Goal: Ask a question

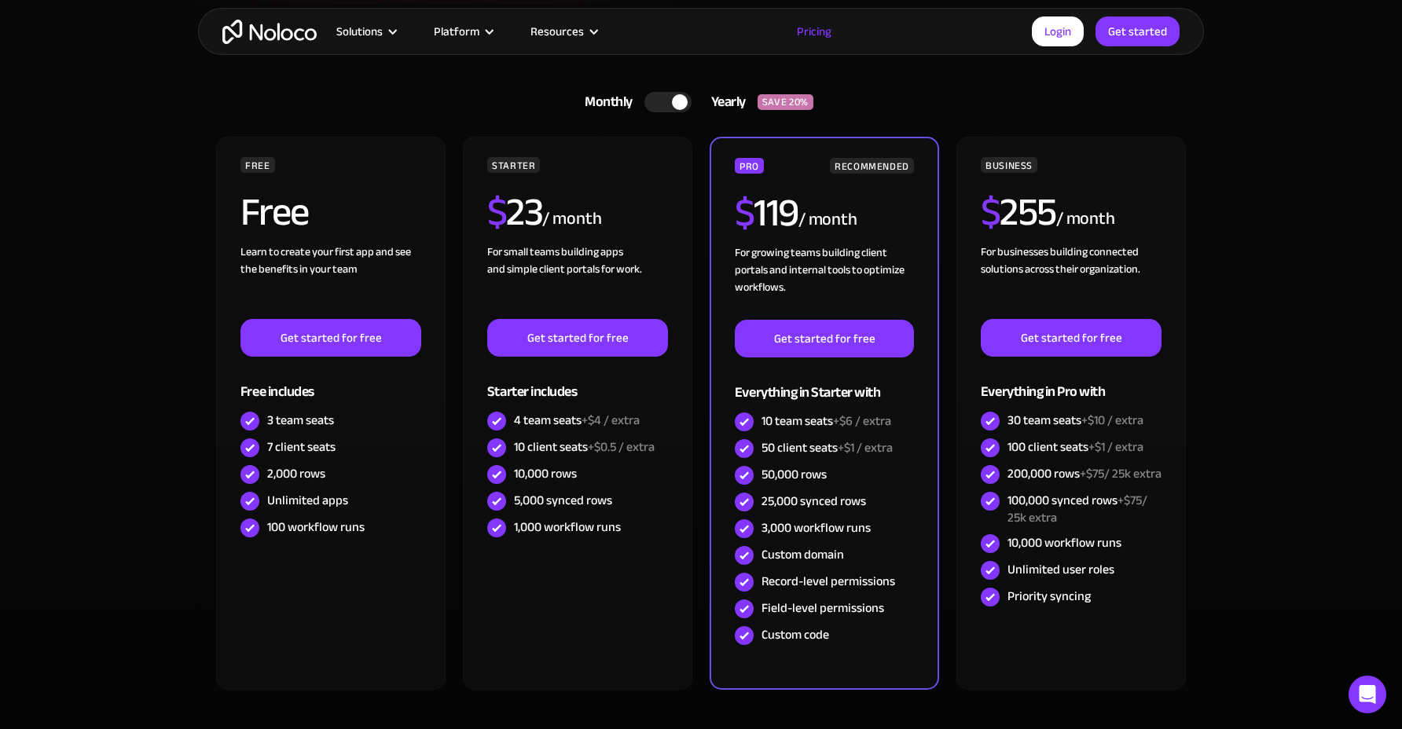
click at [643, 100] on div "Monthly" at bounding box center [604, 102] width 79 height 24
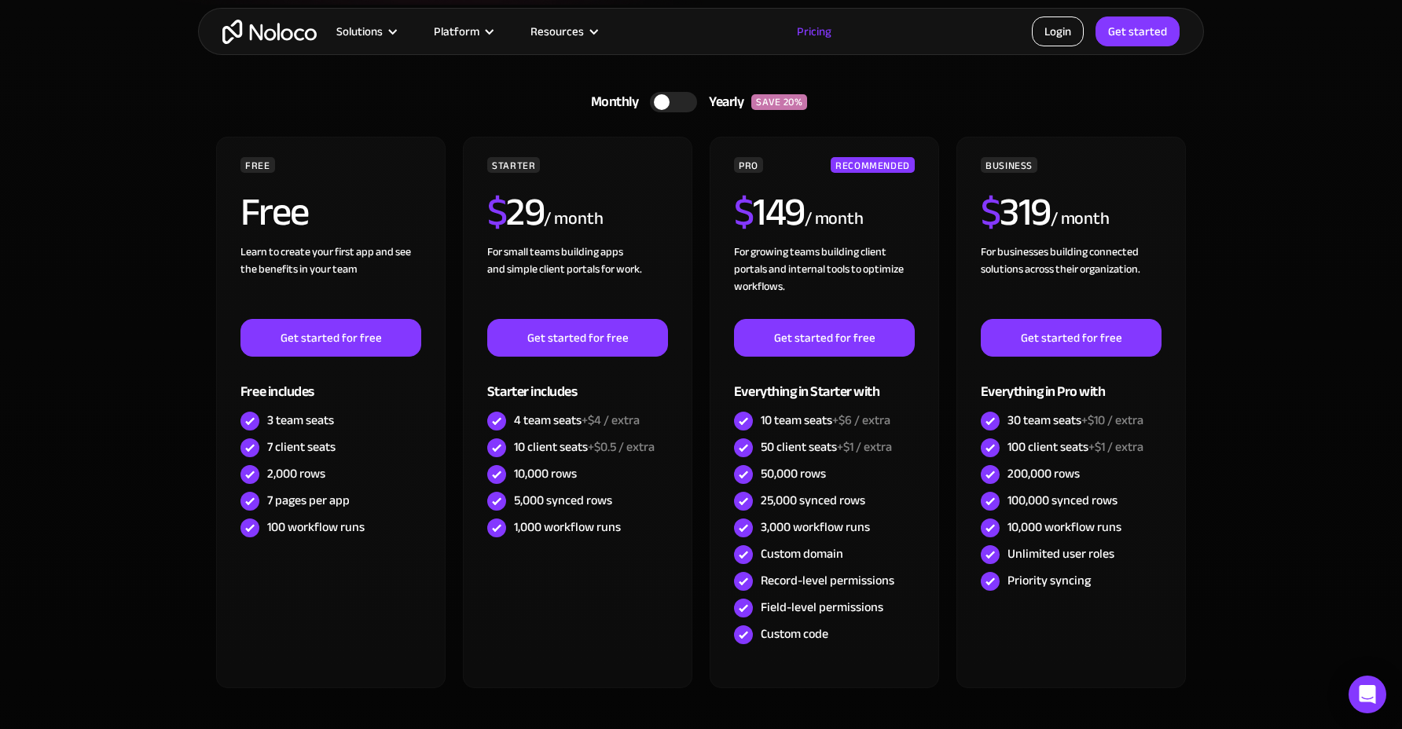
click at [1069, 39] on link "Login" at bounding box center [1058, 32] width 52 height 30
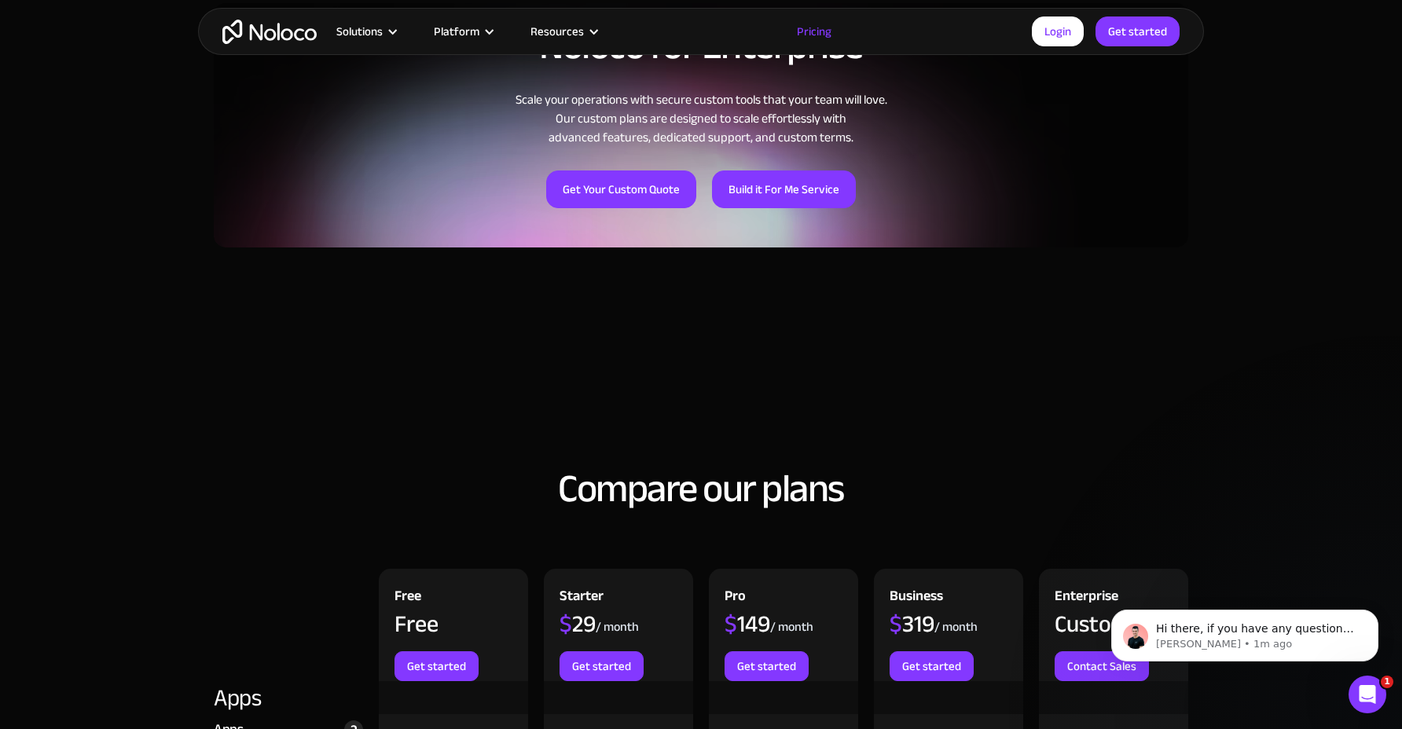
scroll to position [1776, 0]
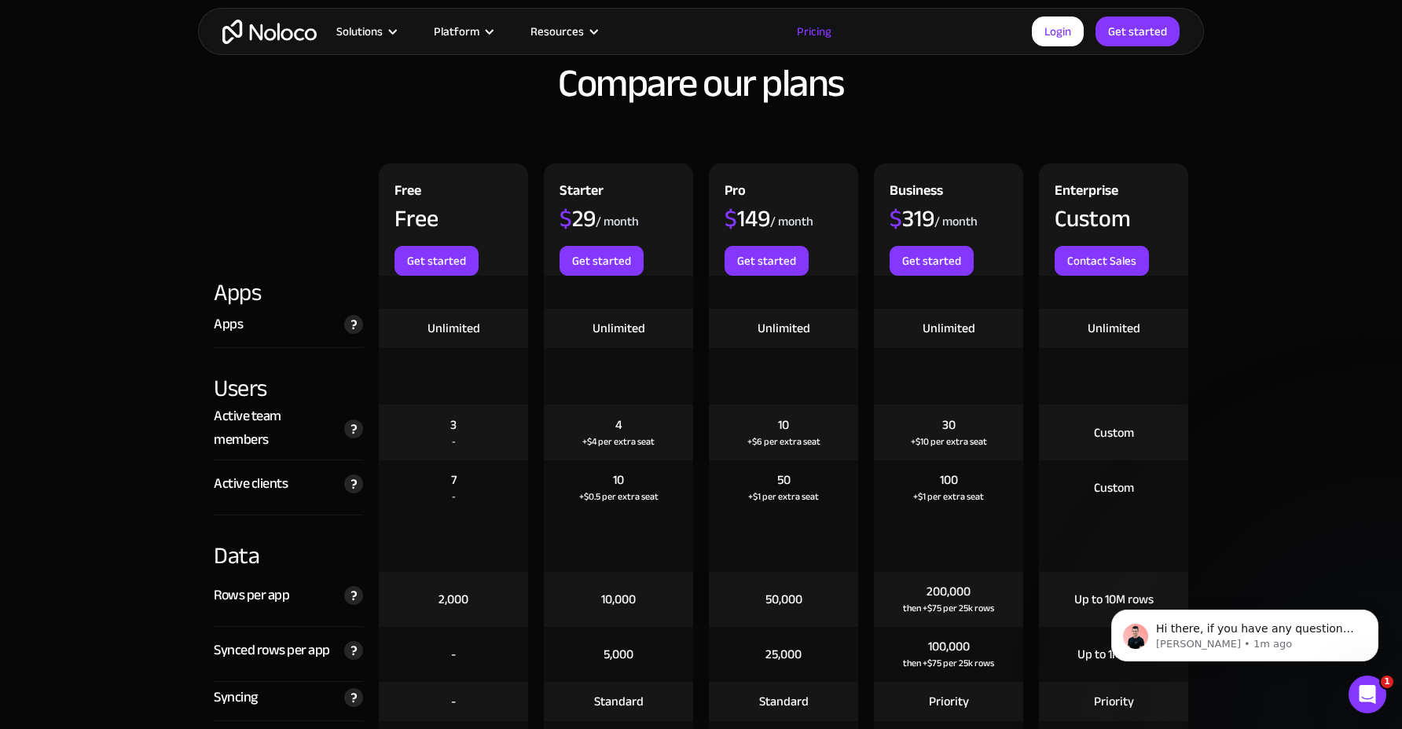
drag, startPoint x: 1037, startPoint y: 244, endPoint x: 976, endPoint y: 222, distance: 64.7
click at [1033, 243] on div "Enterprise Custom Contact Sales" at bounding box center [1113, 219] width 165 height 112
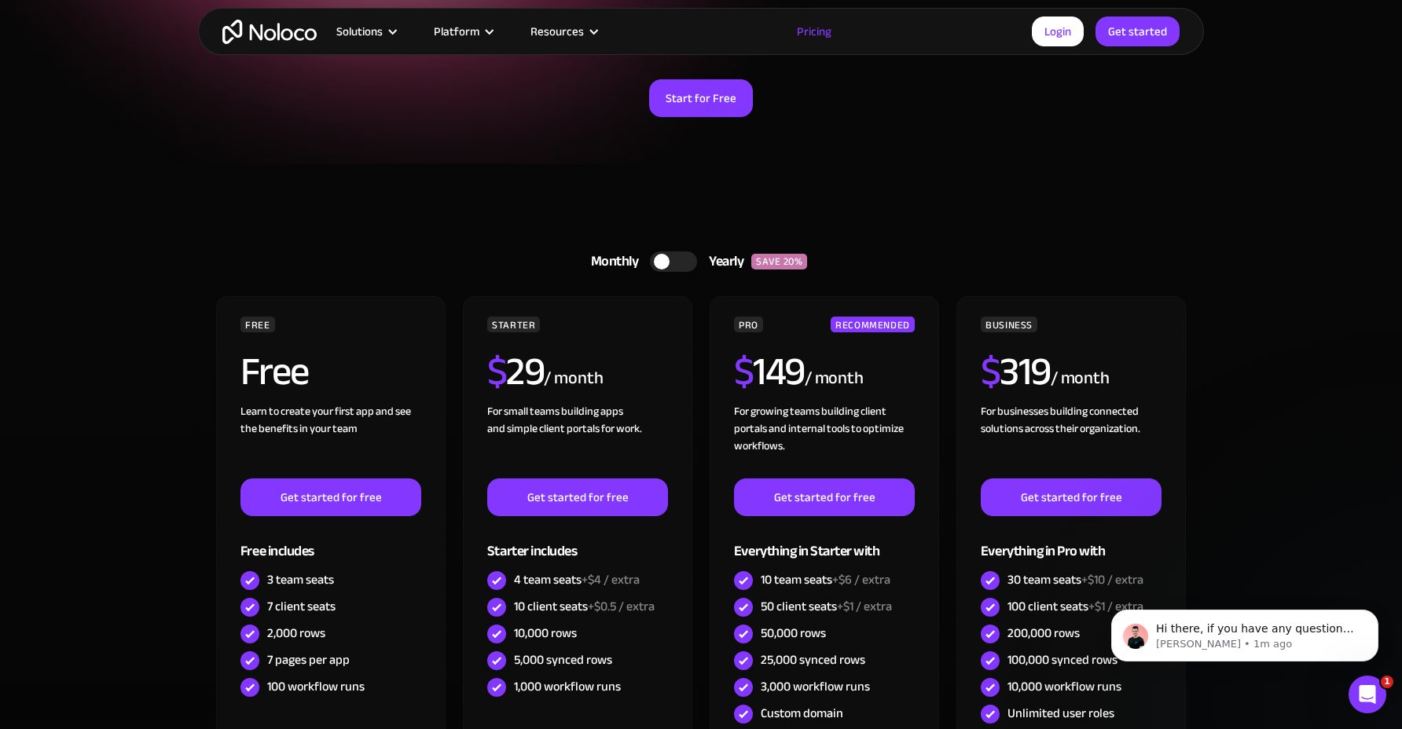
scroll to position [0, 0]
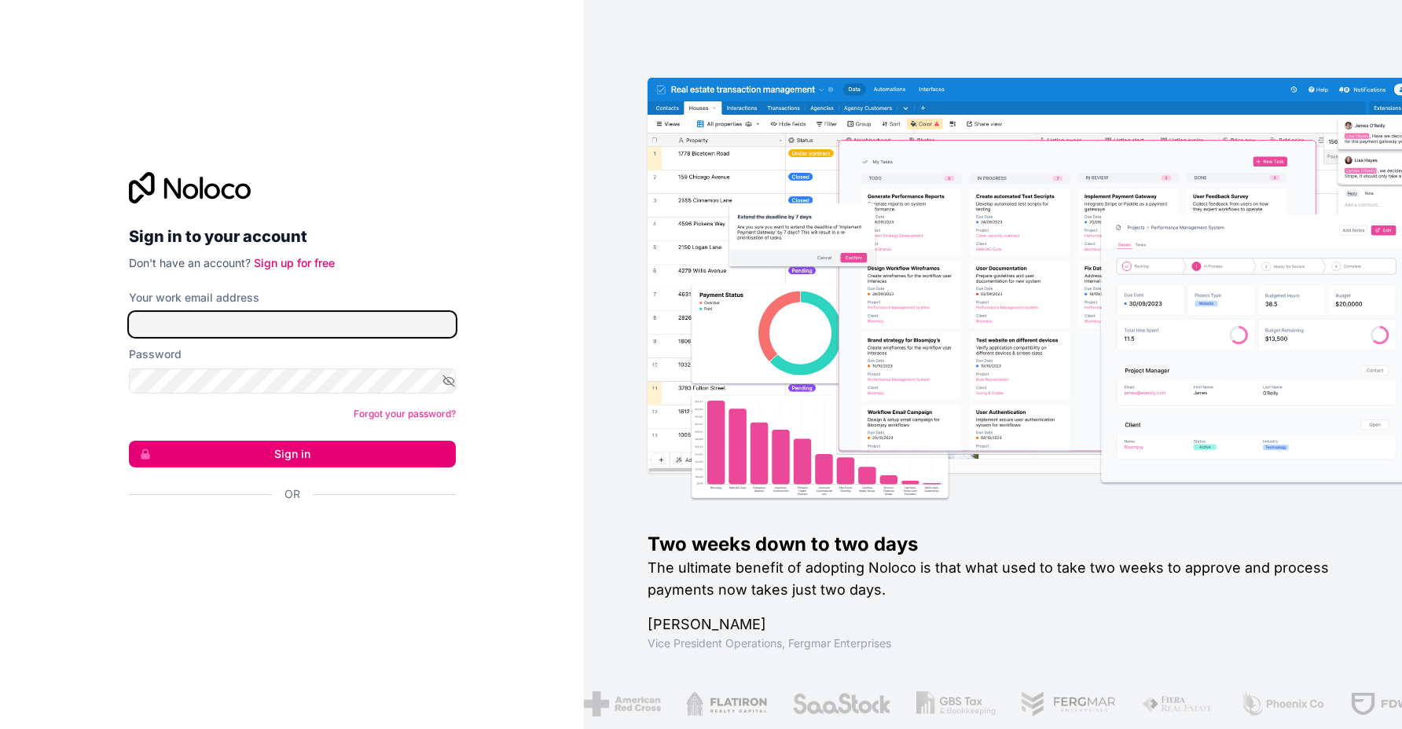
type input "[PERSON_NAME][EMAIL_ADDRESS][DOMAIN_NAME]"
click at [287, 457] on button "Sign in" at bounding box center [292, 454] width 327 height 27
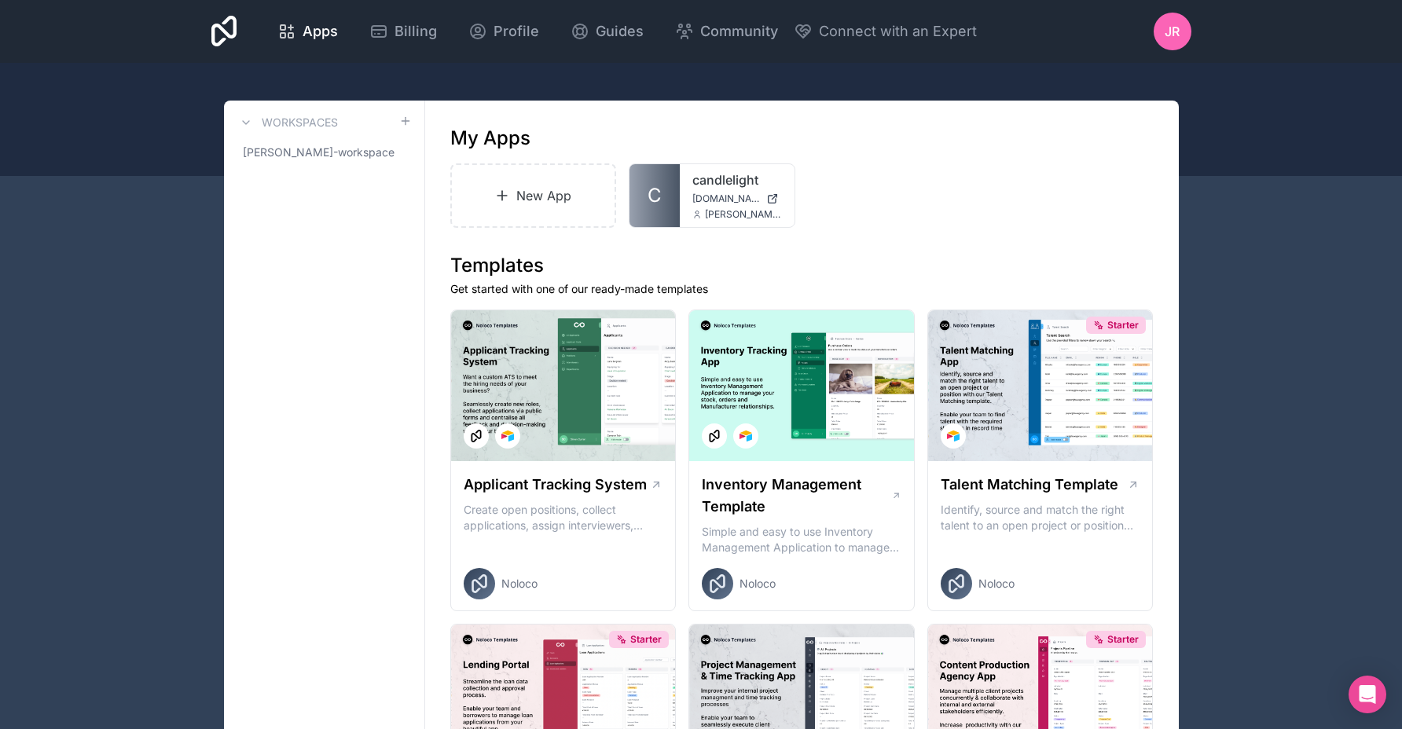
click at [0, 0] on icon at bounding box center [0, 0] width 0 height 0
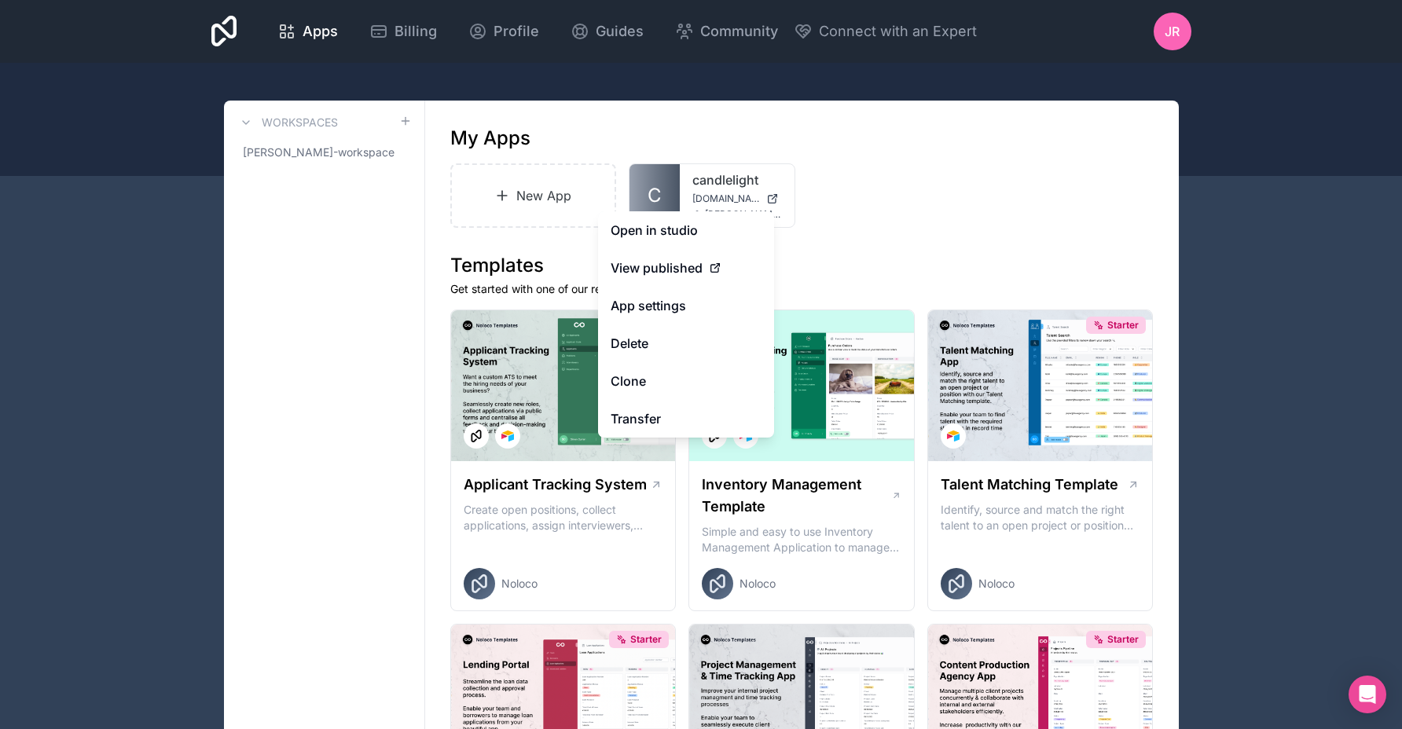
click at [706, 347] on button "Delete" at bounding box center [686, 344] width 176 height 38
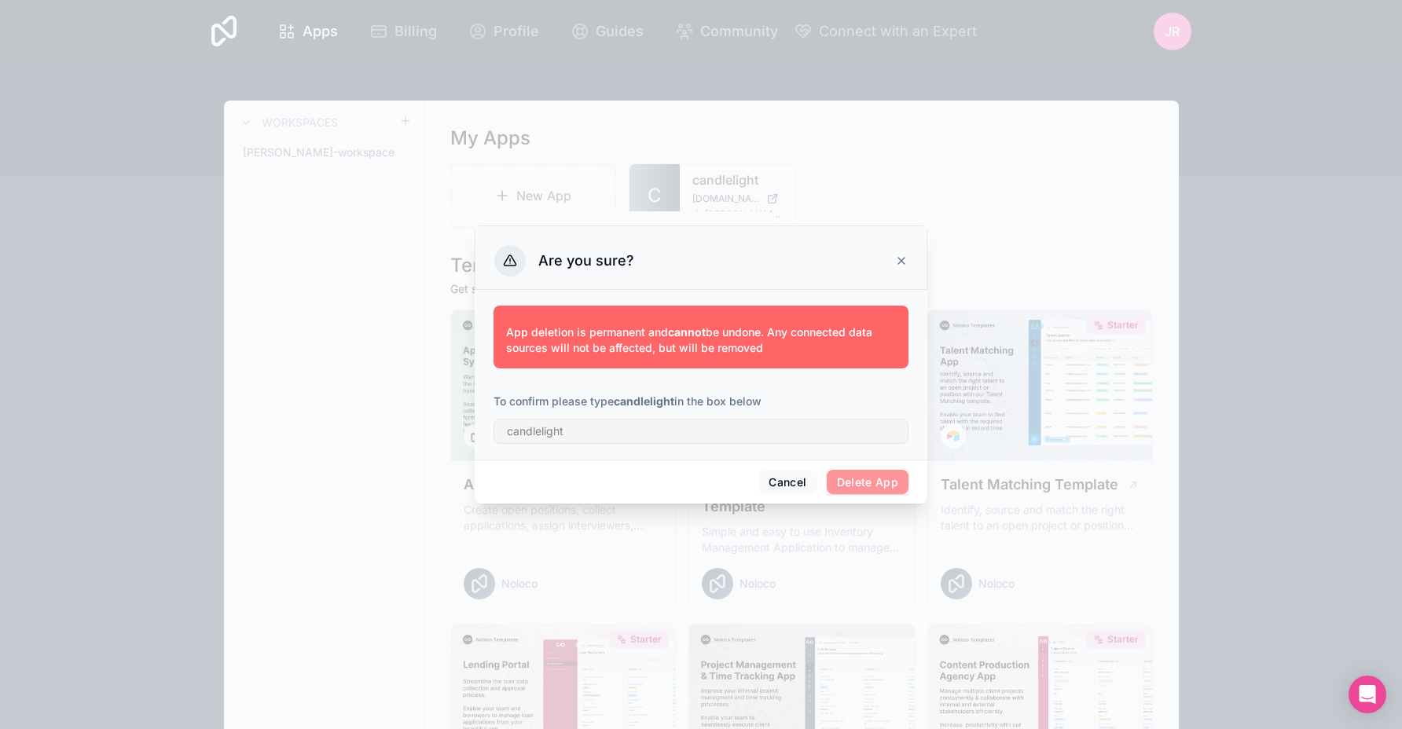
click at [700, 418] on div at bounding box center [701, 427] width 415 height 35
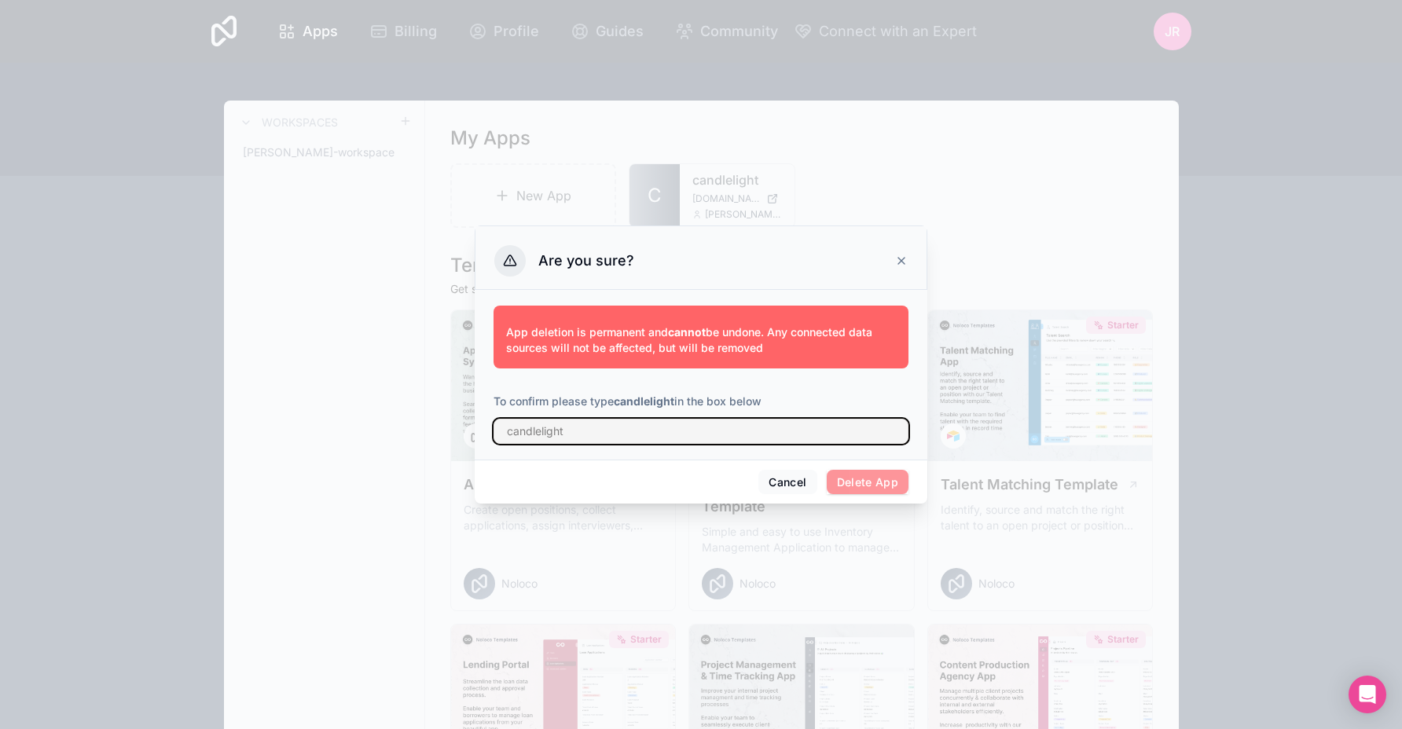
click at [688, 428] on input "text" at bounding box center [701, 431] width 415 height 25
type input "candlelight"
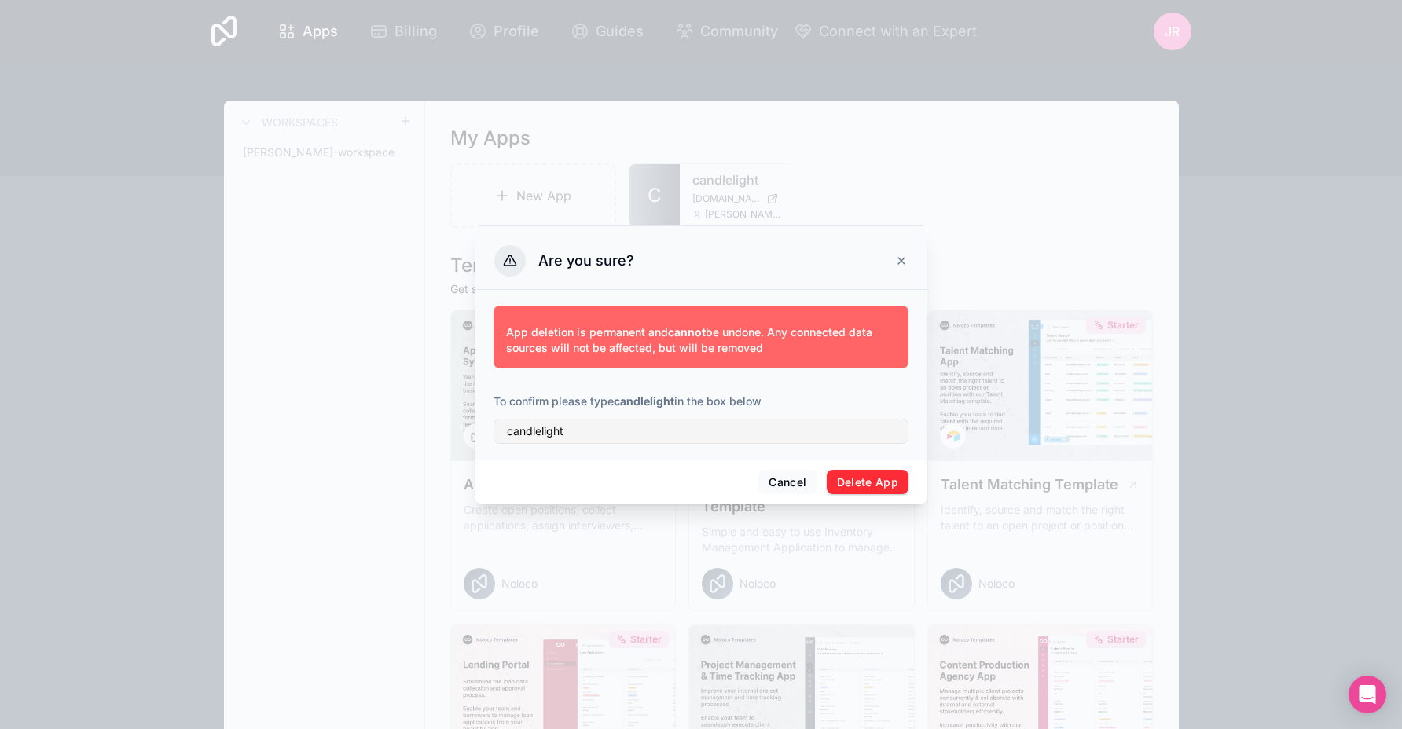
click at [843, 468] on div "Cancel Delete App" at bounding box center [701, 482] width 453 height 45
click at [843, 480] on button "Delete App" at bounding box center [868, 482] width 83 height 25
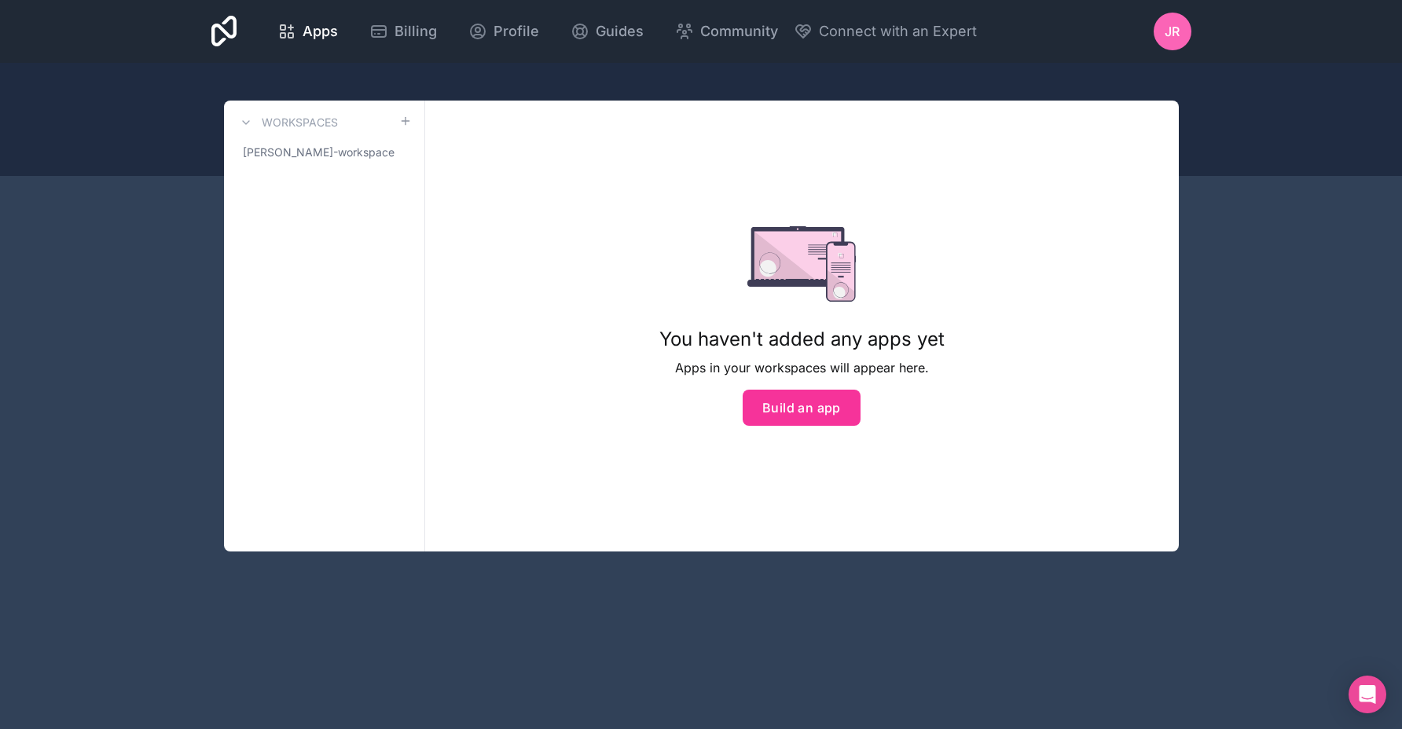
click at [782, 400] on button "Build an app" at bounding box center [802, 408] width 118 height 36
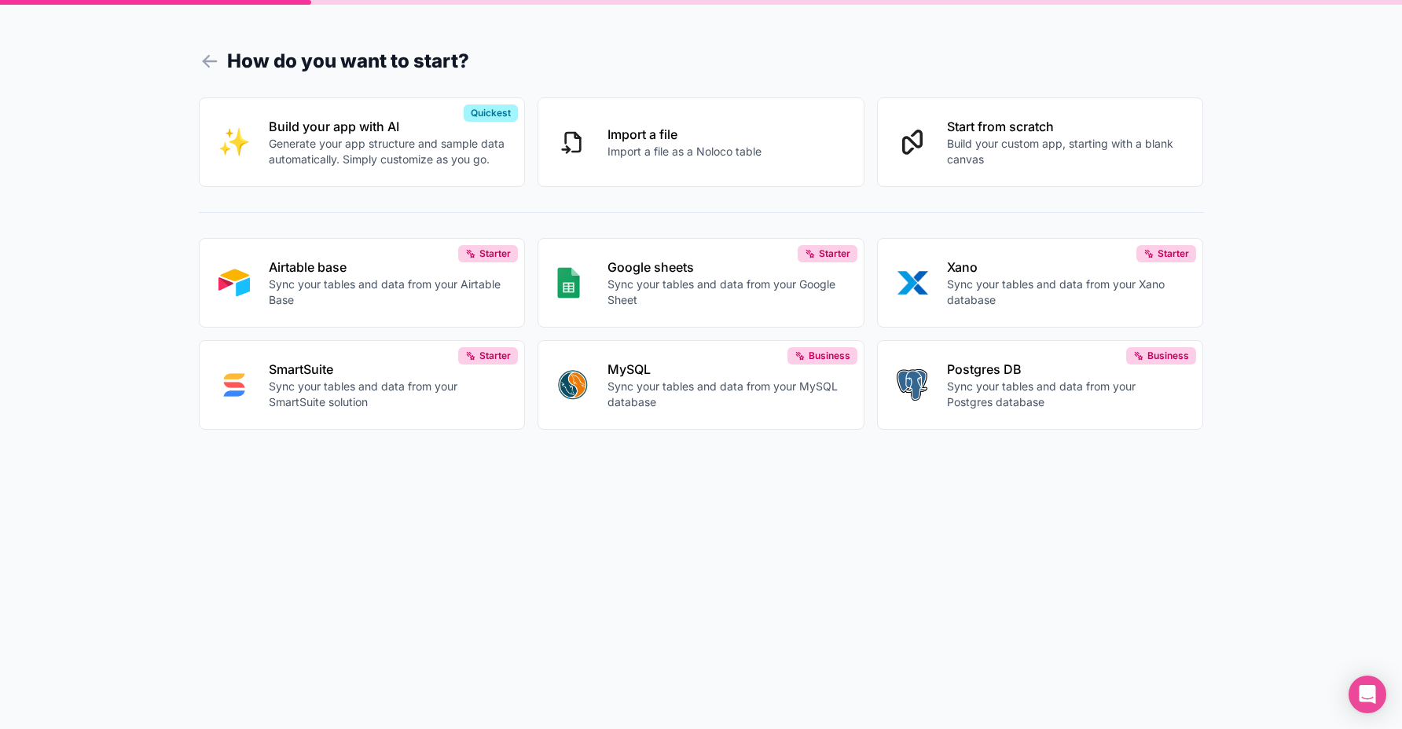
click at [359, 279] on p "Sync your tables and data from your Airtable Base" at bounding box center [387, 292] width 237 height 31
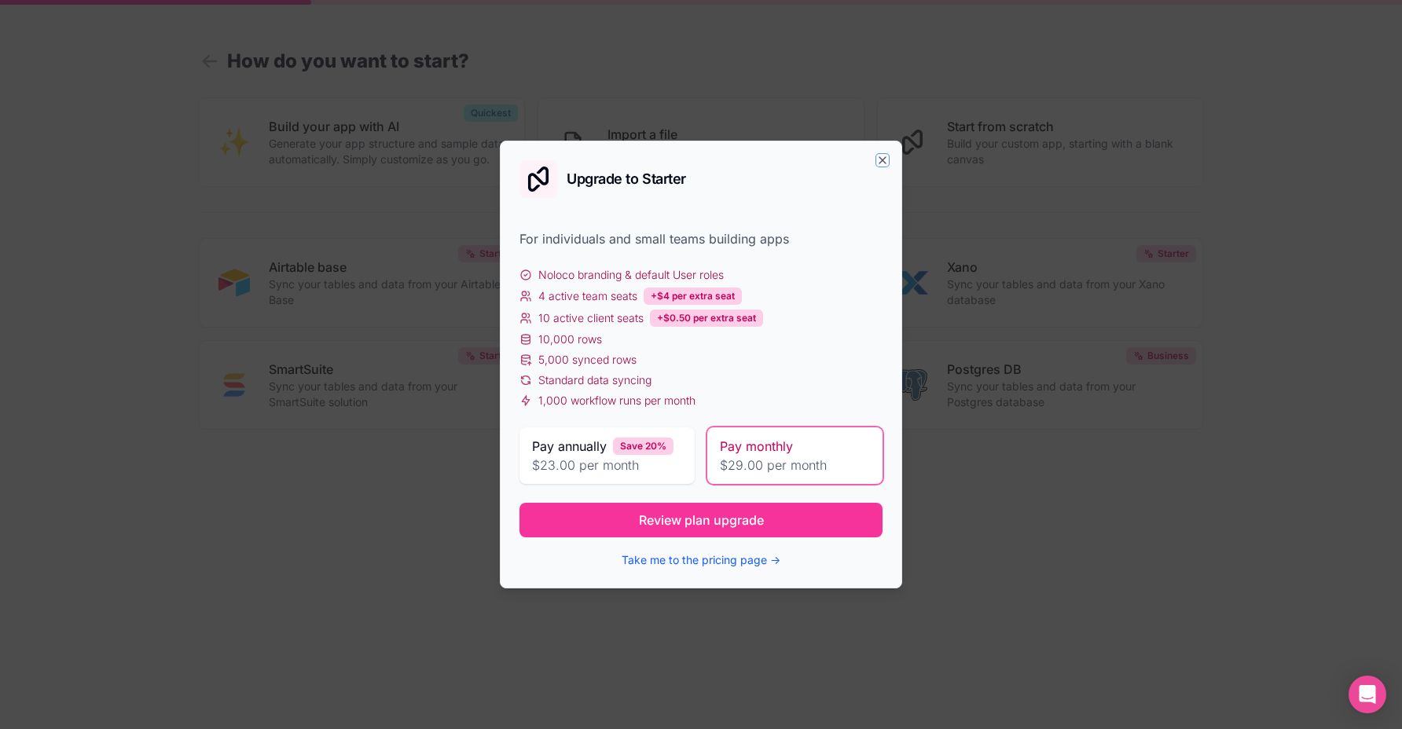
click at [878, 164] on icon "button" at bounding box center [882, 160] width 13 height 13
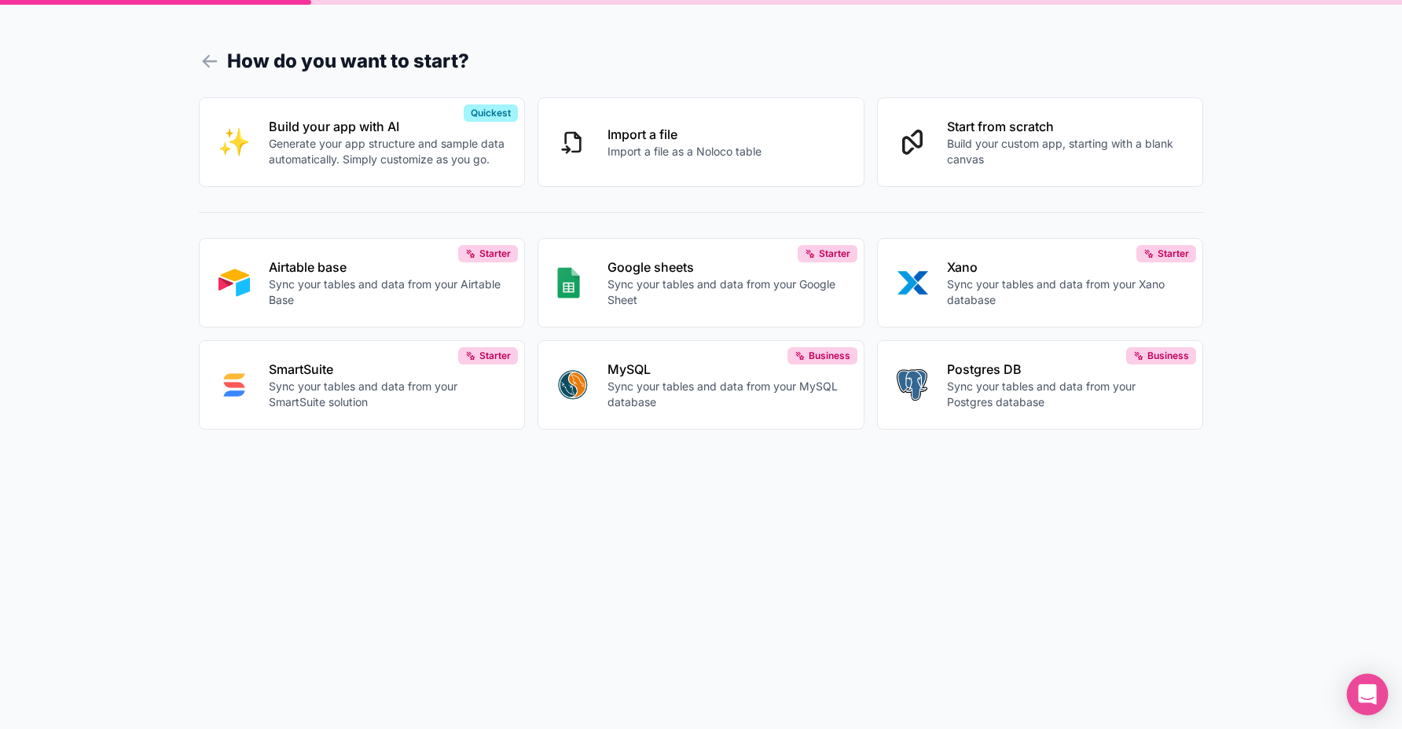
click at [1361, 685] on icon "Open Intercom Messenger" at bounding box center [1367, 695] width 20 height 20
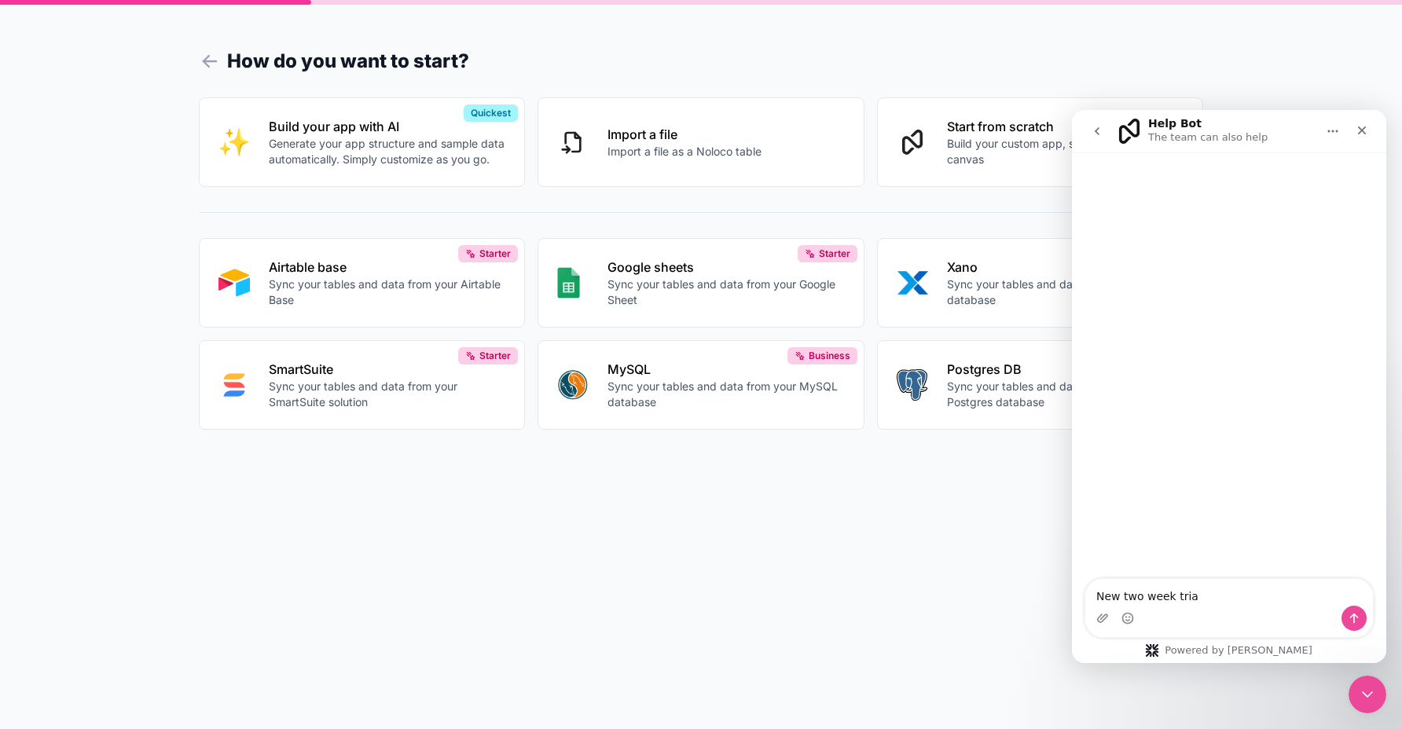
type textarea "New two week trial"
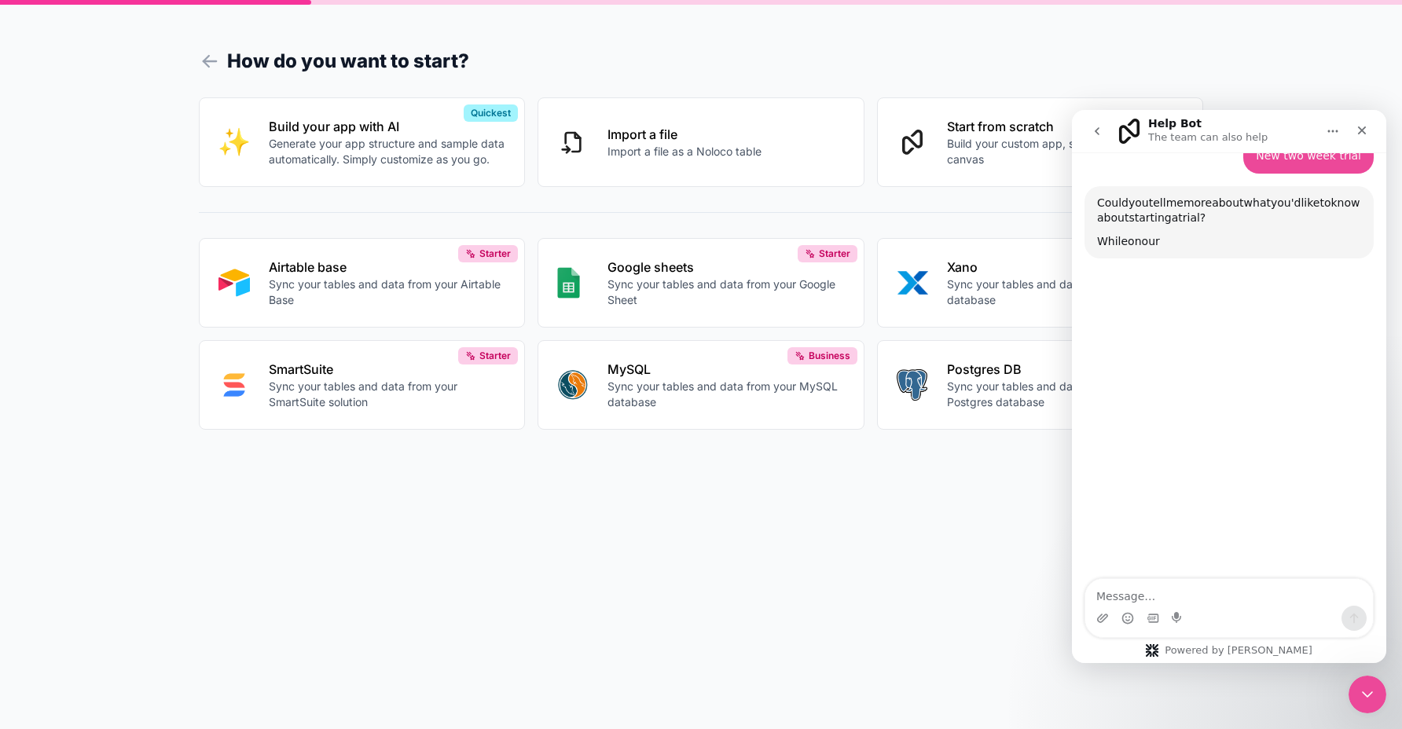
scroll to position [99, 0]
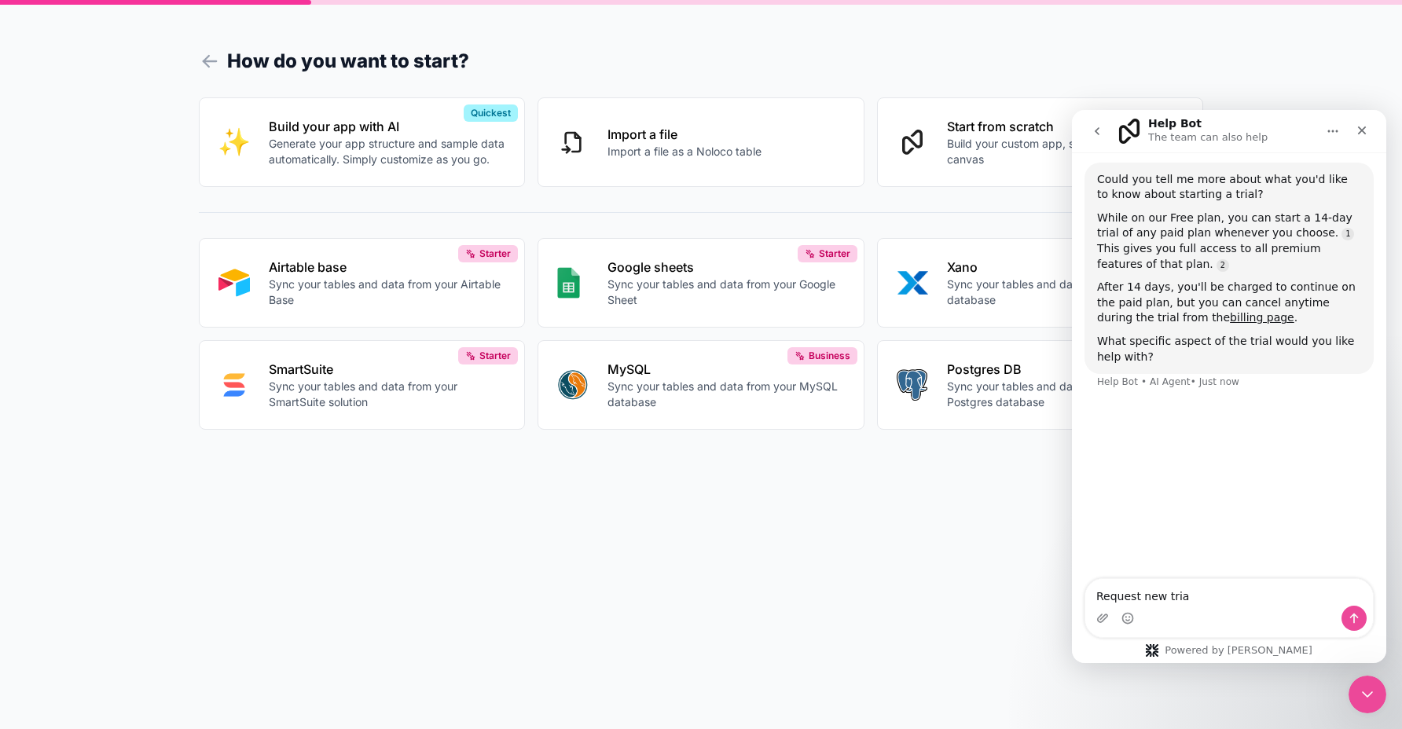
type textarea "Request new trial"
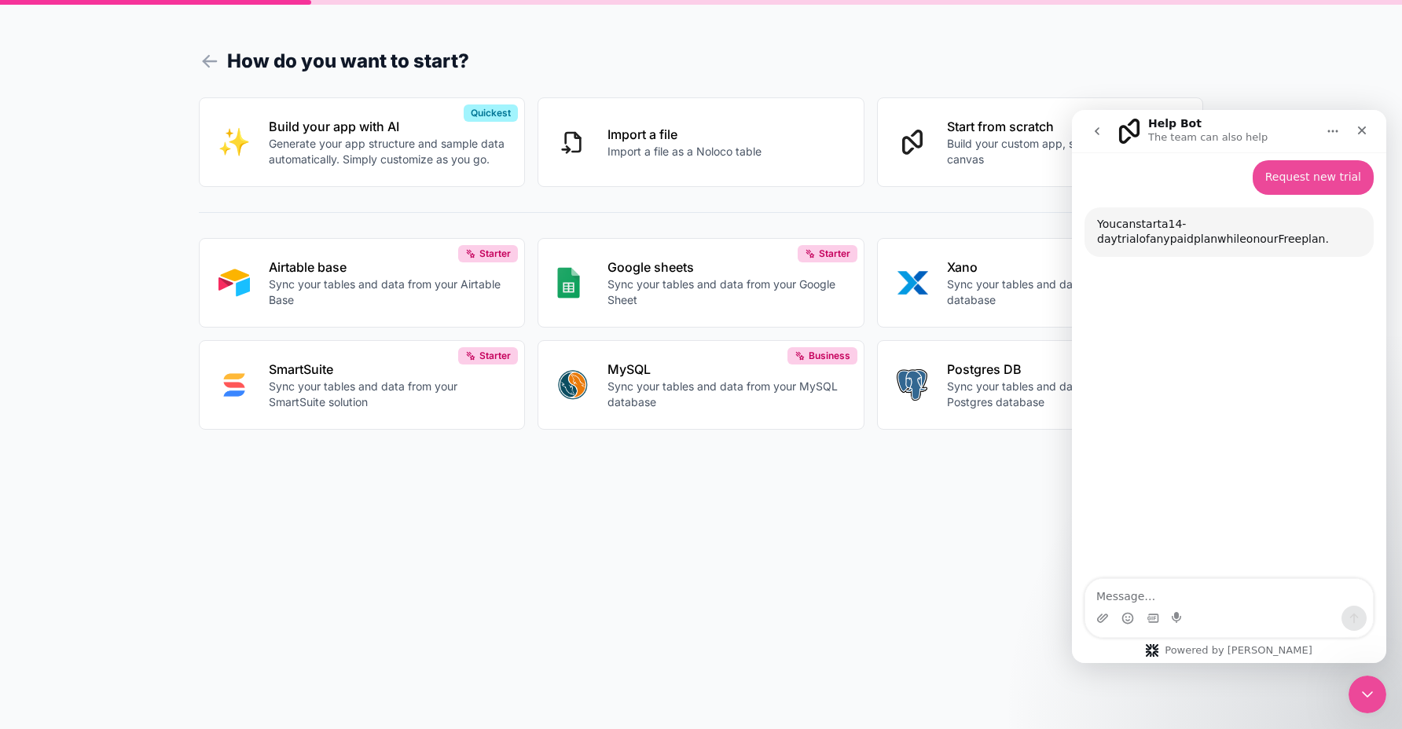
scroll to position [340, 0]
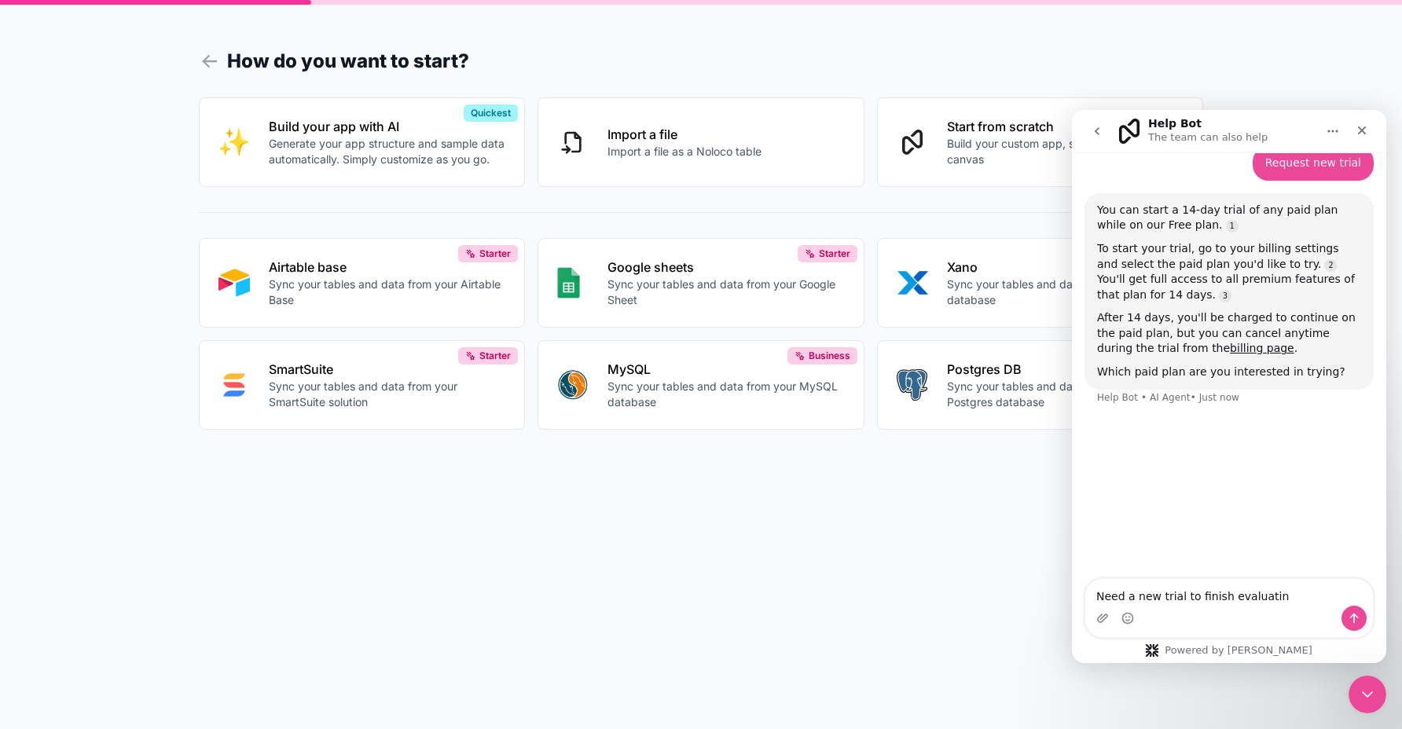
type textarea "Need a new trial to finish evaluating"
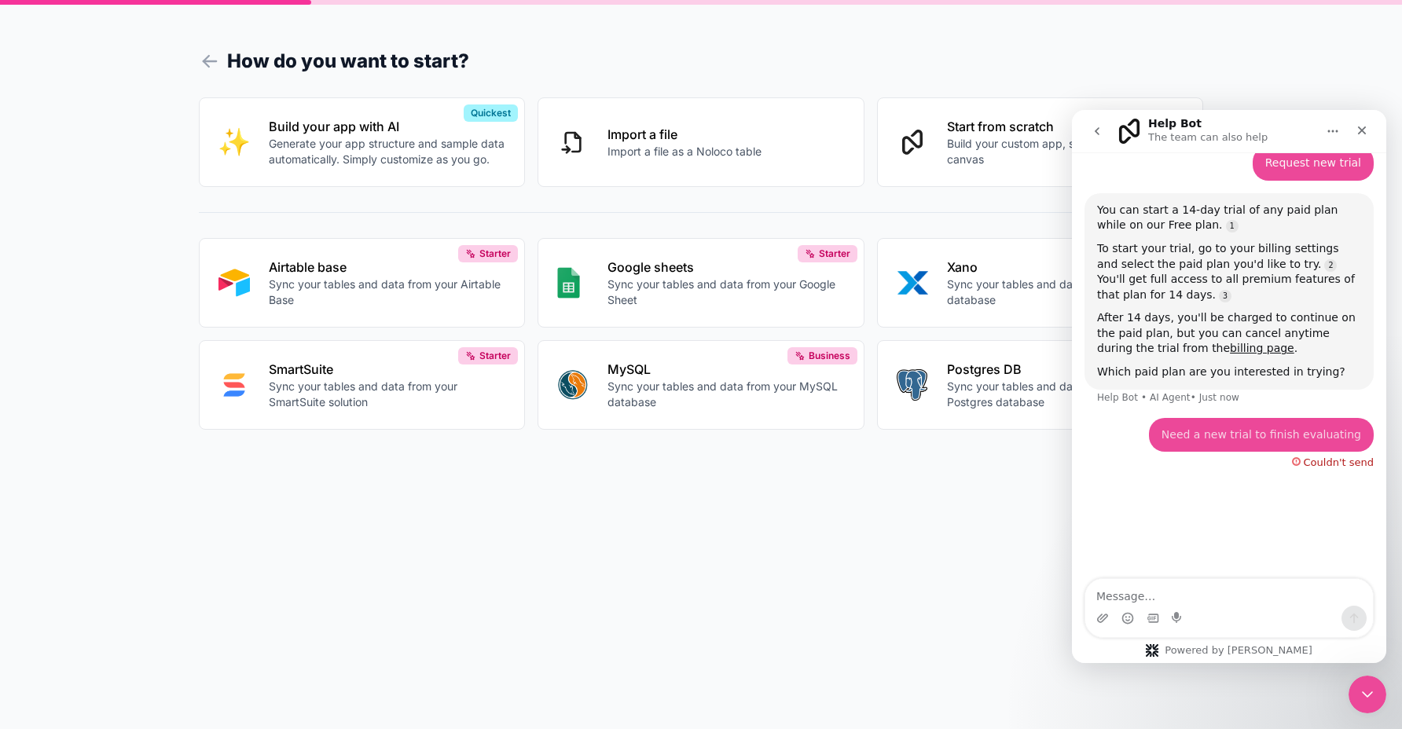
click at [1297, 459] on div "Couldn't send" at bounding box center [1333, 460] width 82 height 16
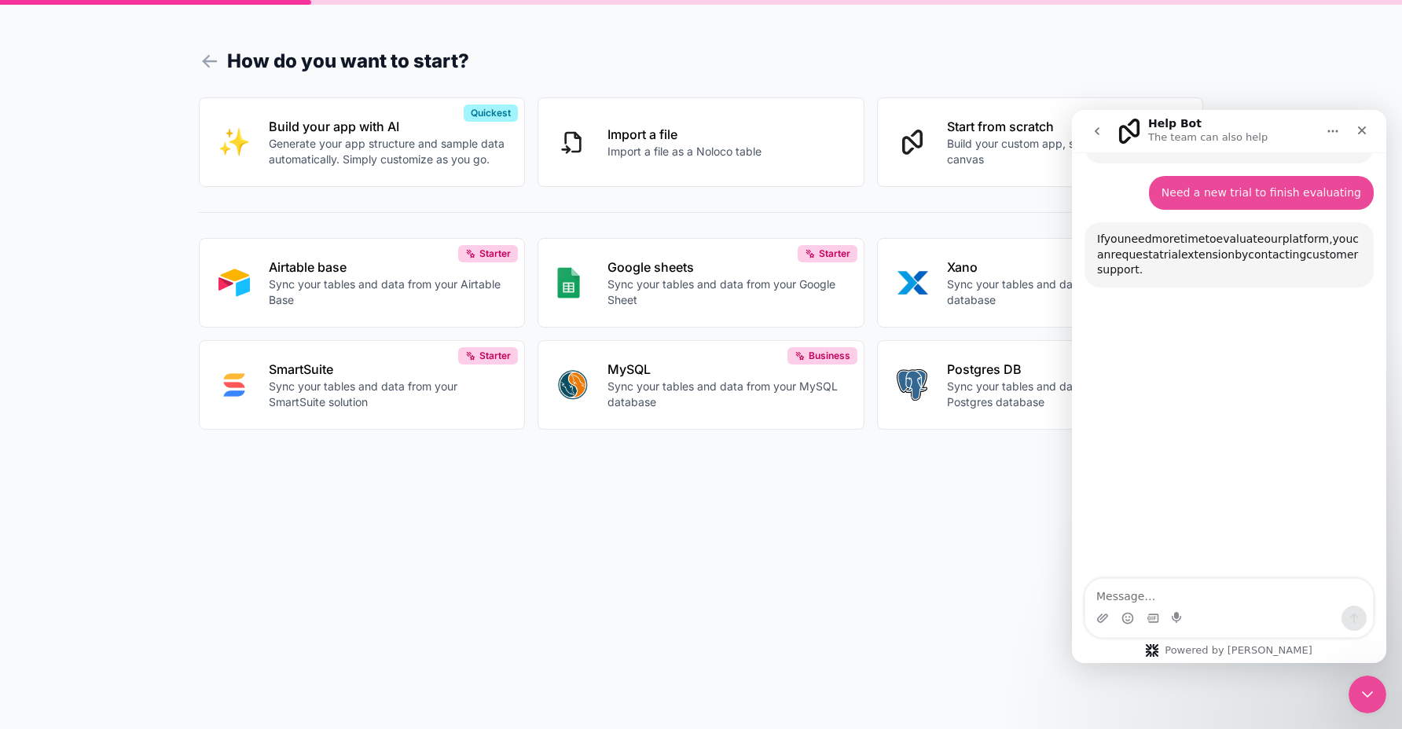
scroll to position [595, 0]
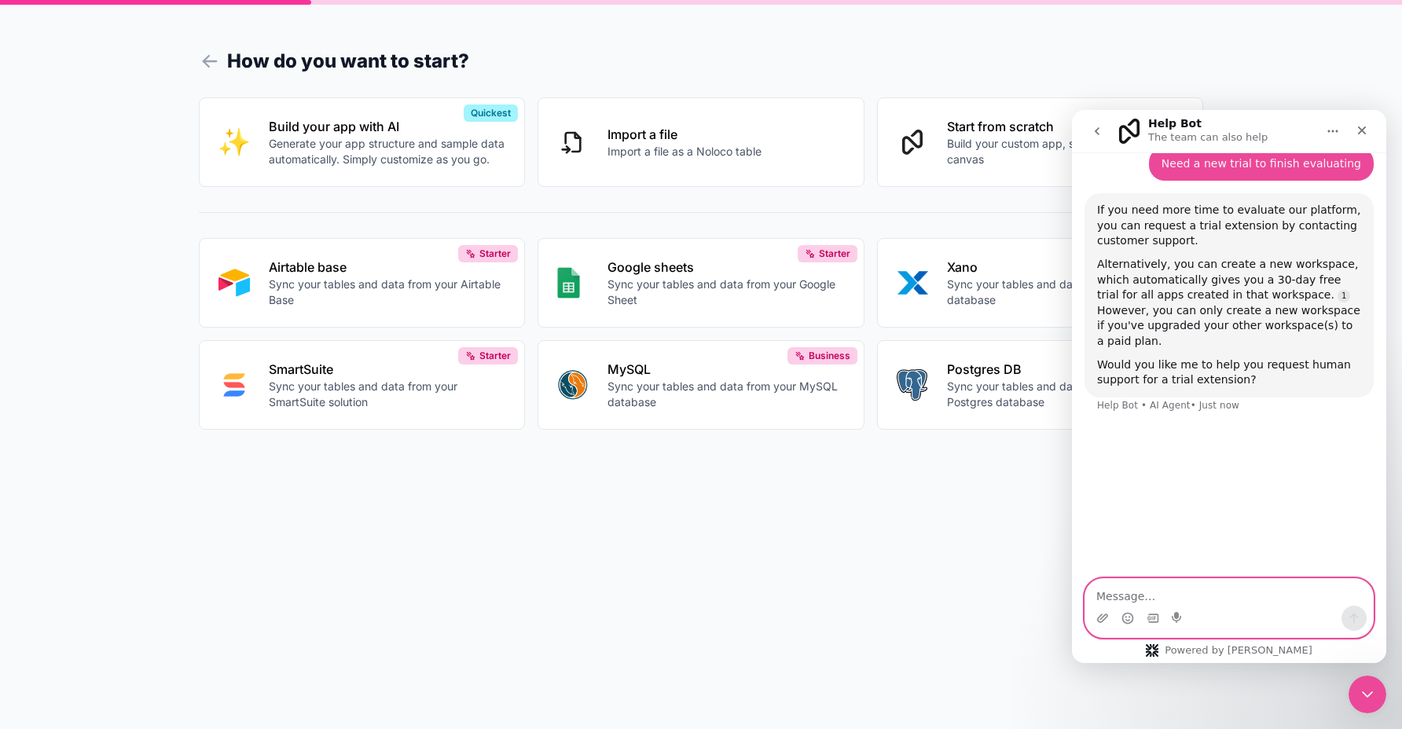
click at [1135, 586] on textarea "Message…" at bounding box center [1229, 592] width 288 height 27
type textarea "Request human support"
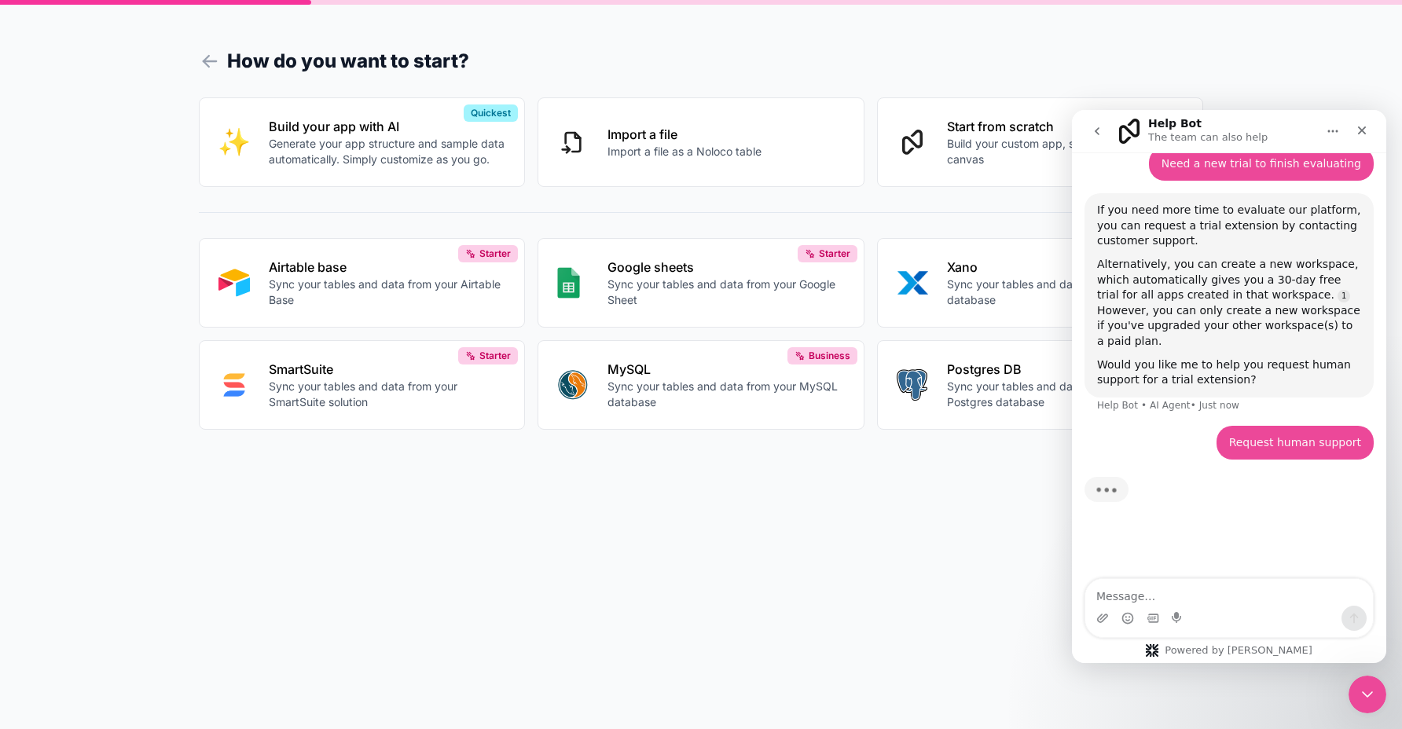
click at [217, 67] on icon at bounding box center [210, 61] width 22 height 22
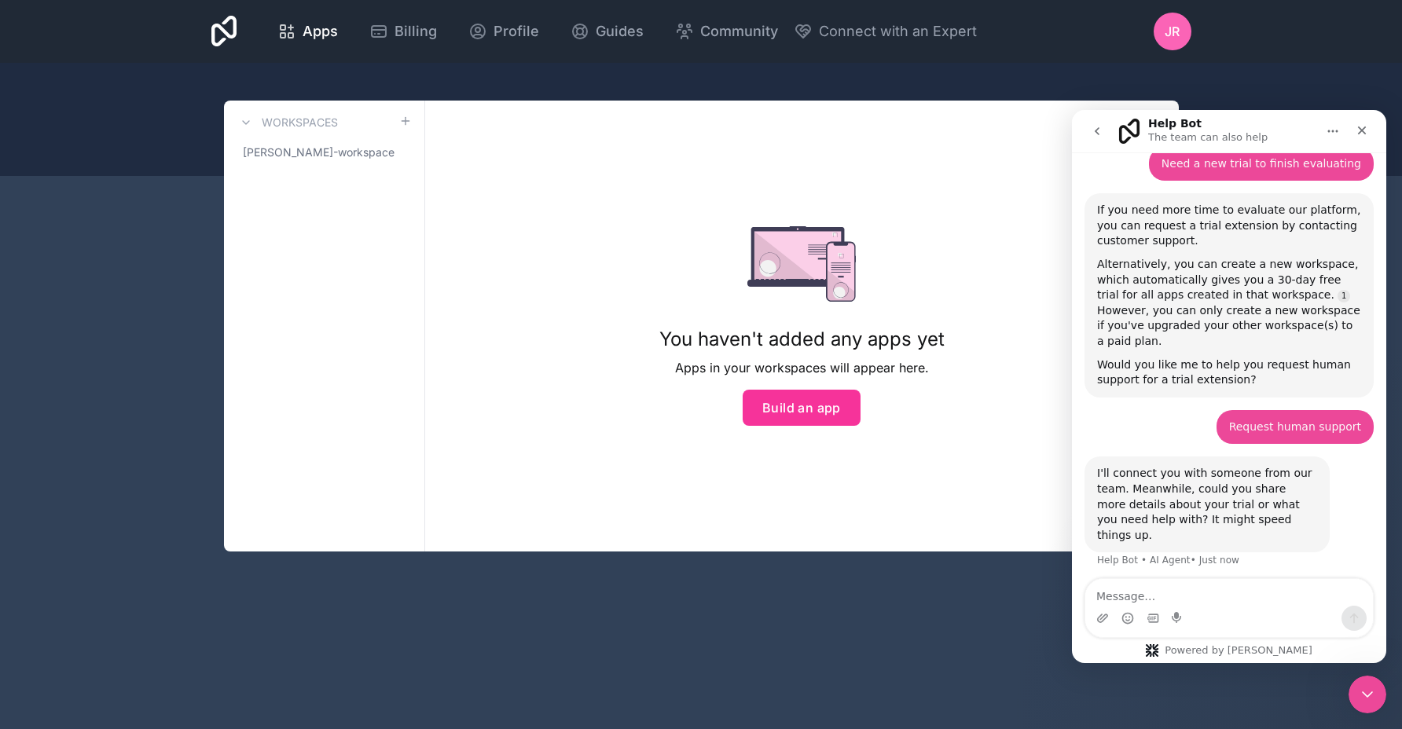
click at [0, 0] on icon at bounding box center [0, 0] width 0 height 0
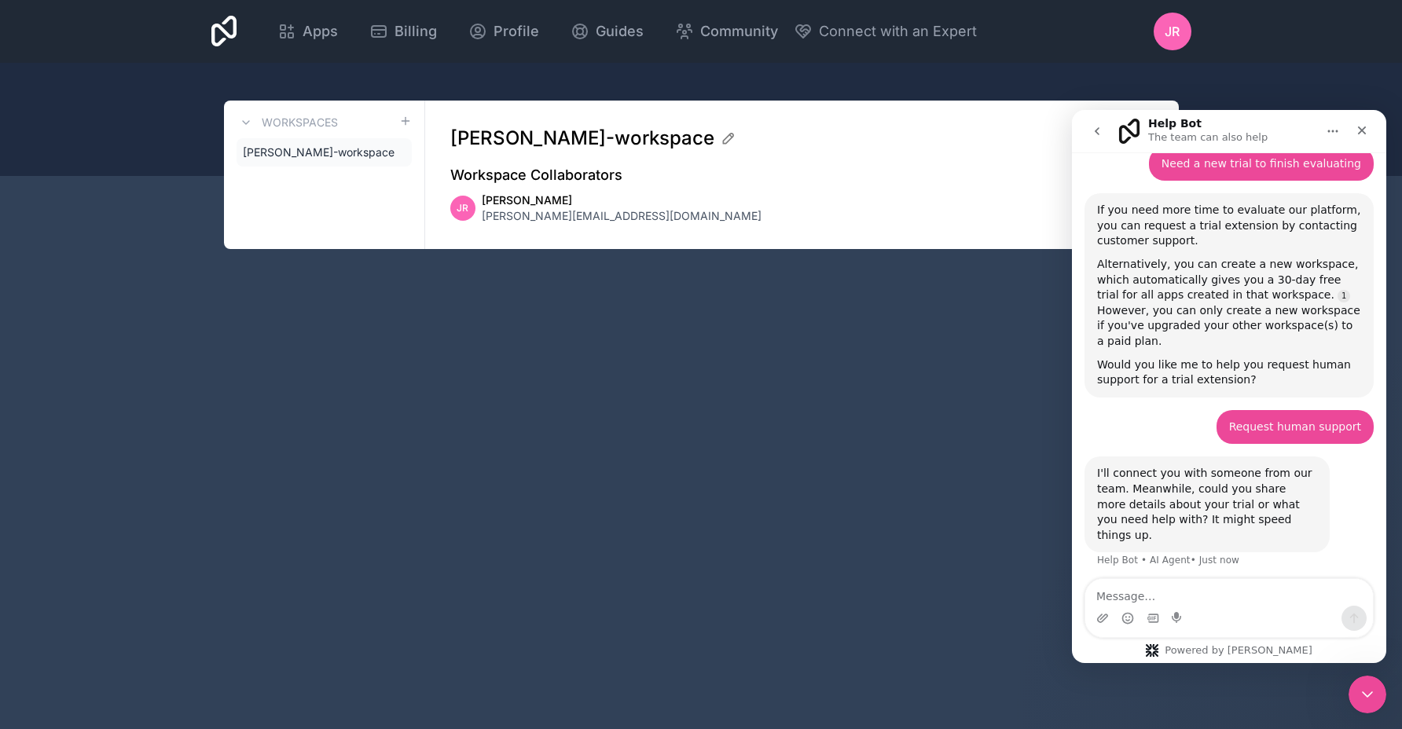
click at [1096, 127] on icon "go back" at bounding box center [1097, 131] width 13 height 13
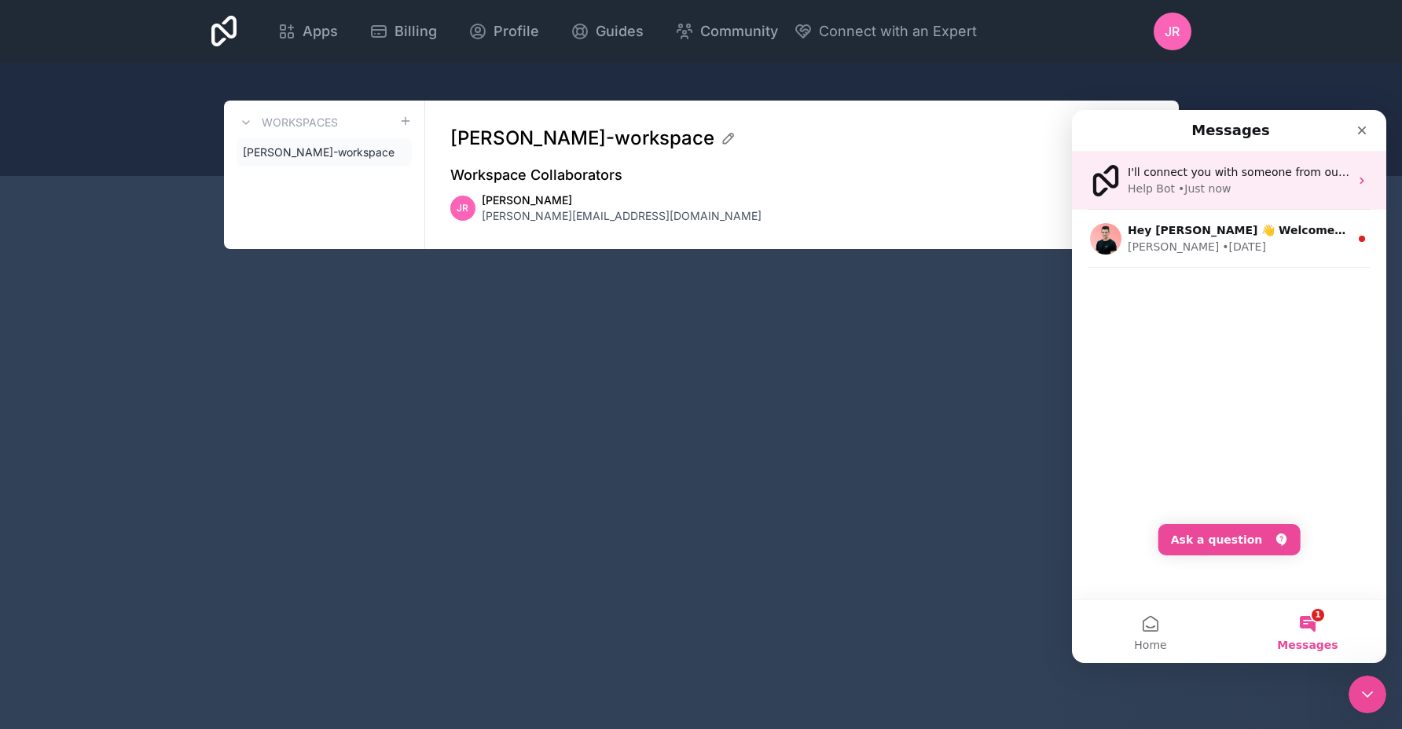
click at [1181, 188] on div "• Just now" at bounding box center [1204, 189] width 53 height 17
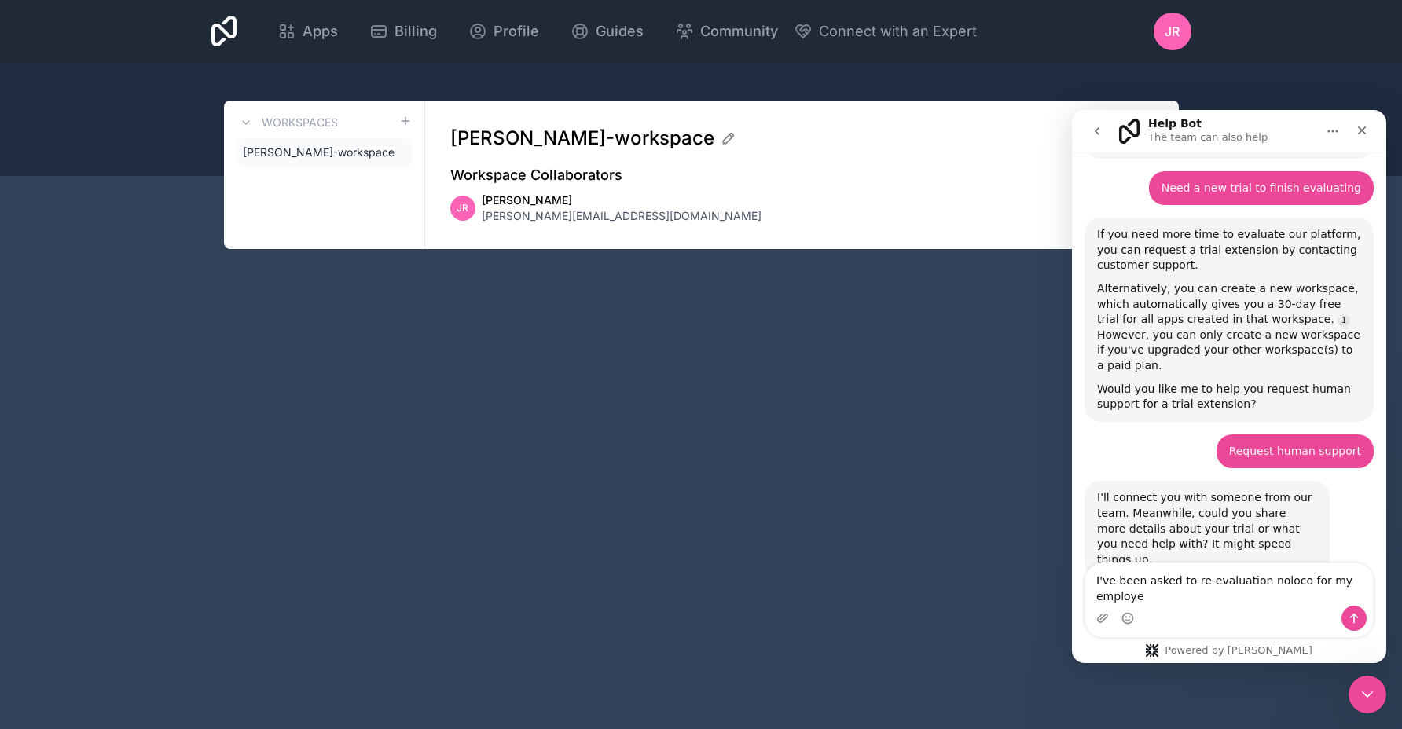
scroll to position [589, 0]
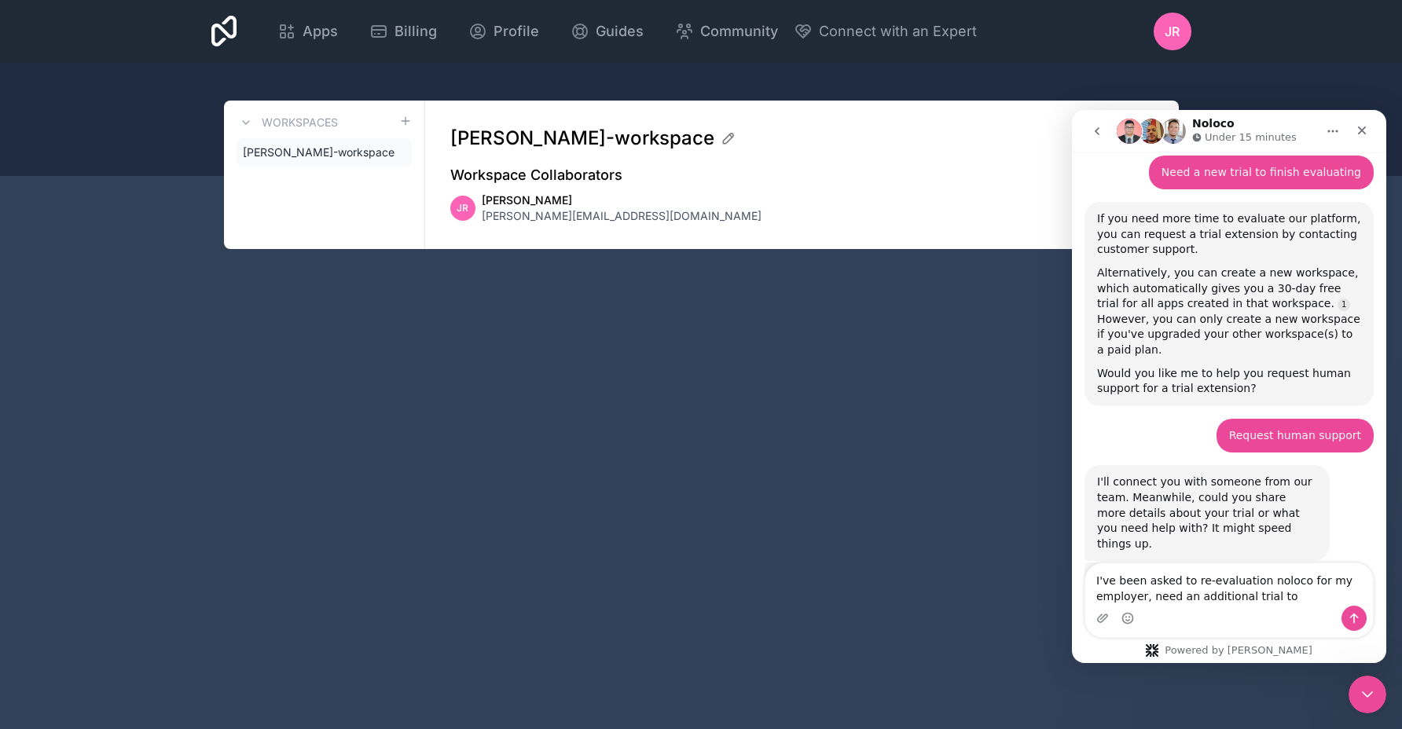
type textarea "I've been asked to re-evaluation noloco for my employer, need an additional tri…"
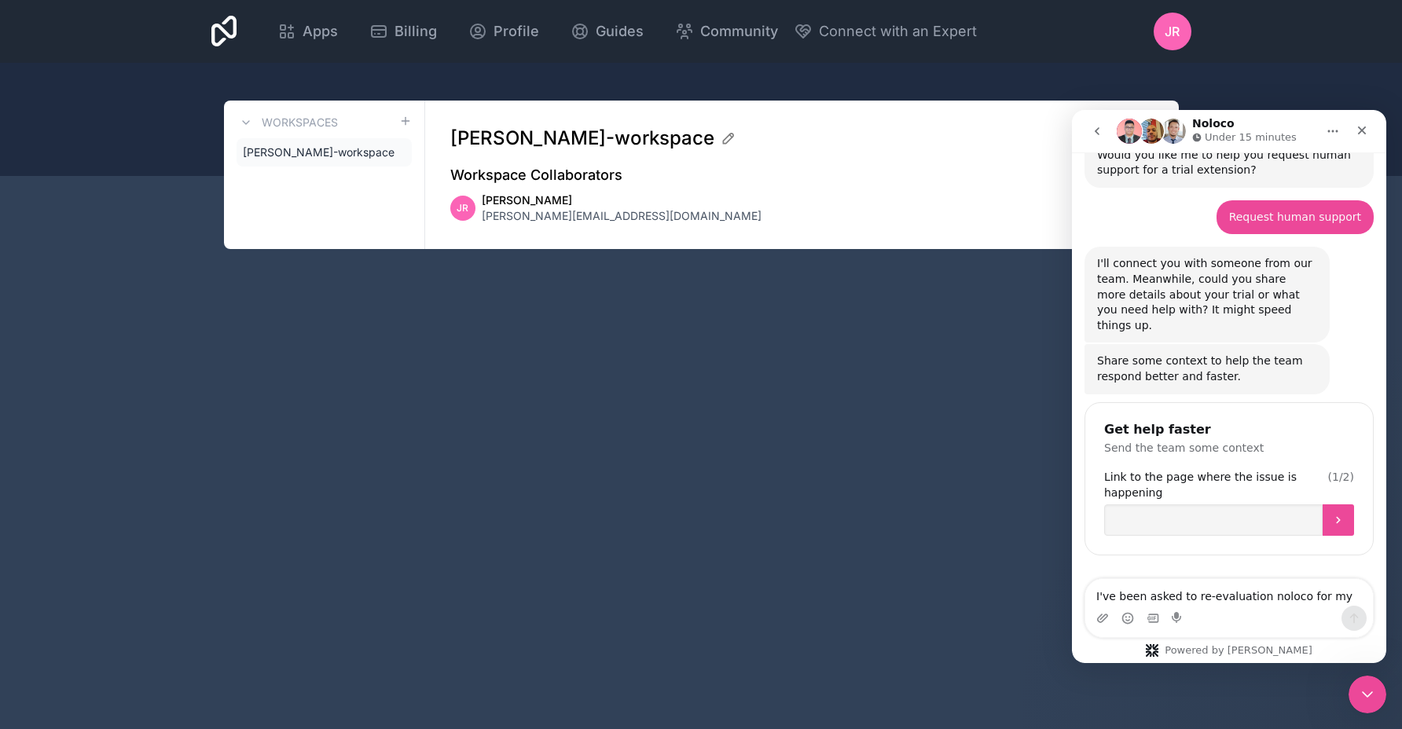
scroll to position [823, 0]
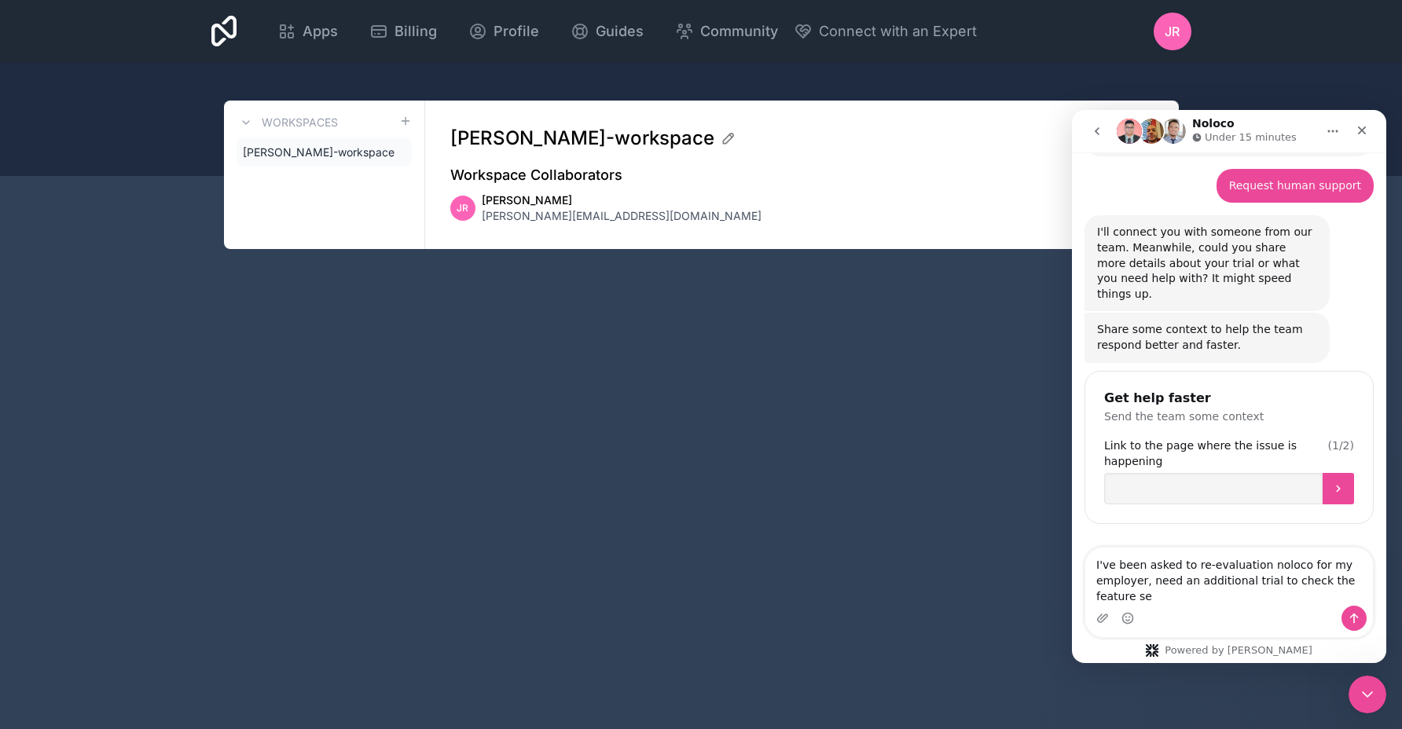
type textarea "I've been asked to re-evaluation noloco for my employer, need an additional tri…"
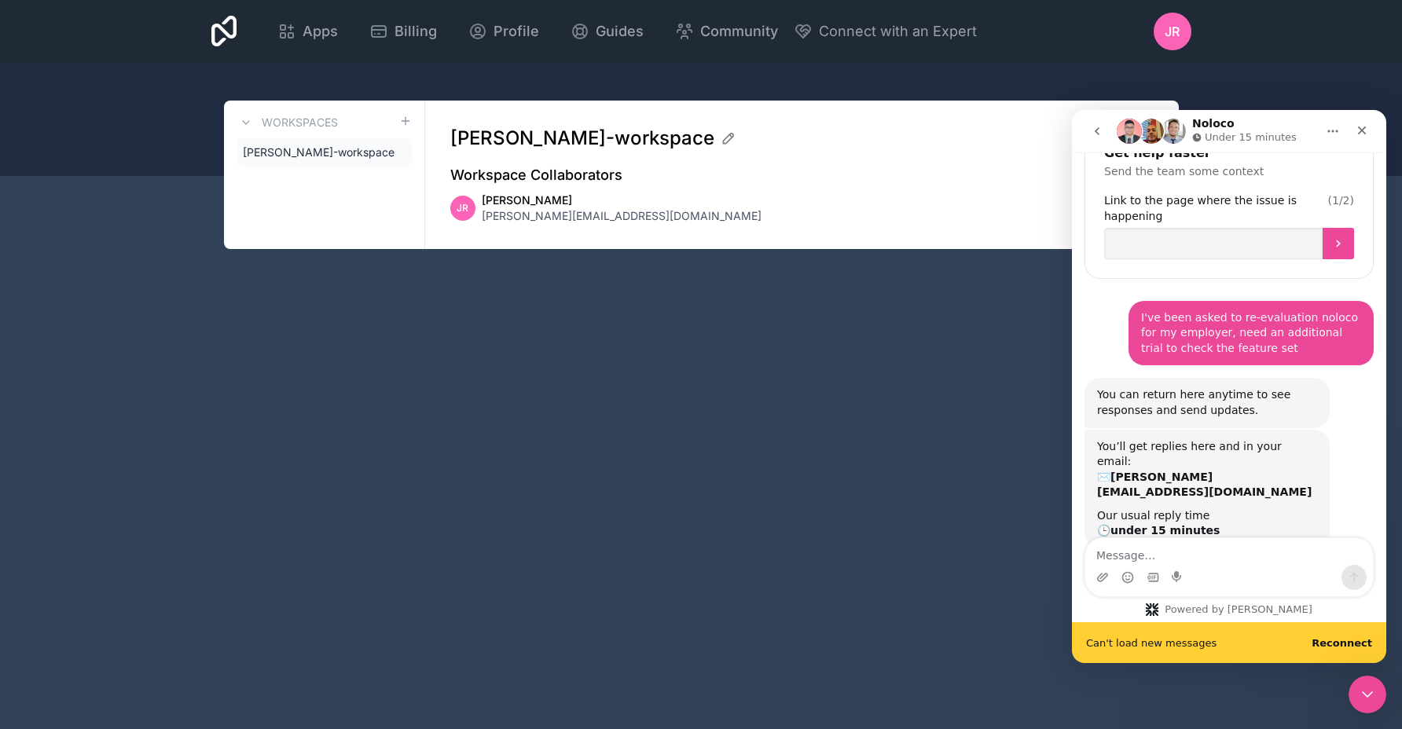
scroll to position [1093, 0]
